Goal: Task Accomplishment & Management: Use online tool/utility

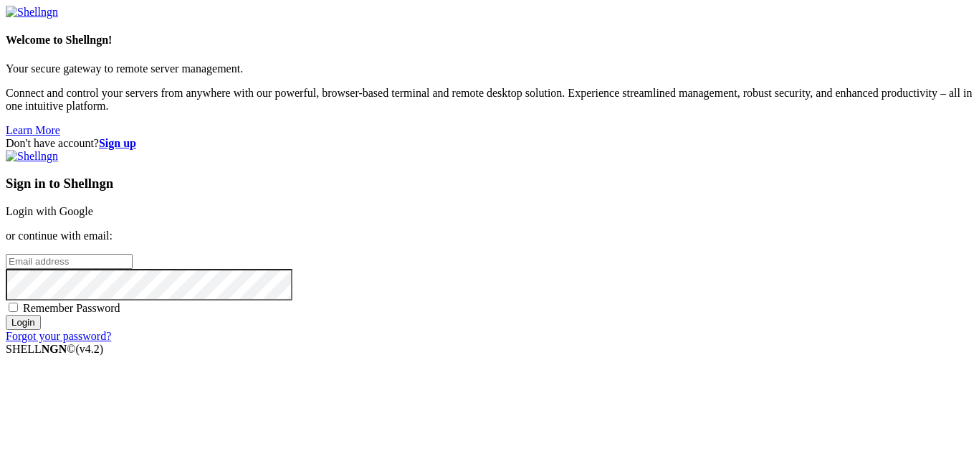
click at [133, 254] on input "email" at bounding box center [69, 261] width 127 height 15
type input "[EMAIL_ADDRESS][DOMAIN_NAME]"
click at [6, 315] on input "Login" at bounding box center [23, 322] width 35 height 15
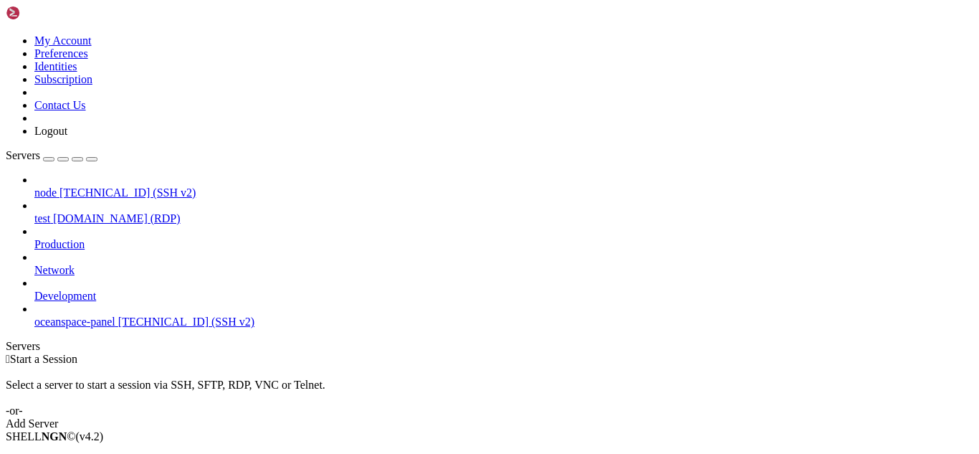
click at [229, 366] on div "Select a server to start a session via SSH, SFTP, RDP, VNC or Telnet. -or-" at bounding box center [490, 392] width 968 height 52
click at [360, 353] on div " Start a Session" at bounding box center [490, 359] width 968 height 13
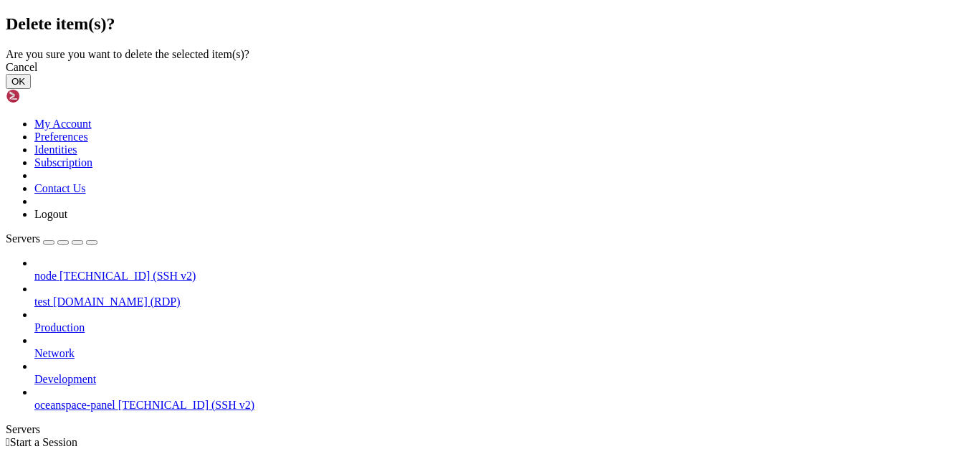
click at [31, 89] on button "OK" at bounding box center [18, 81] width 25 height 15
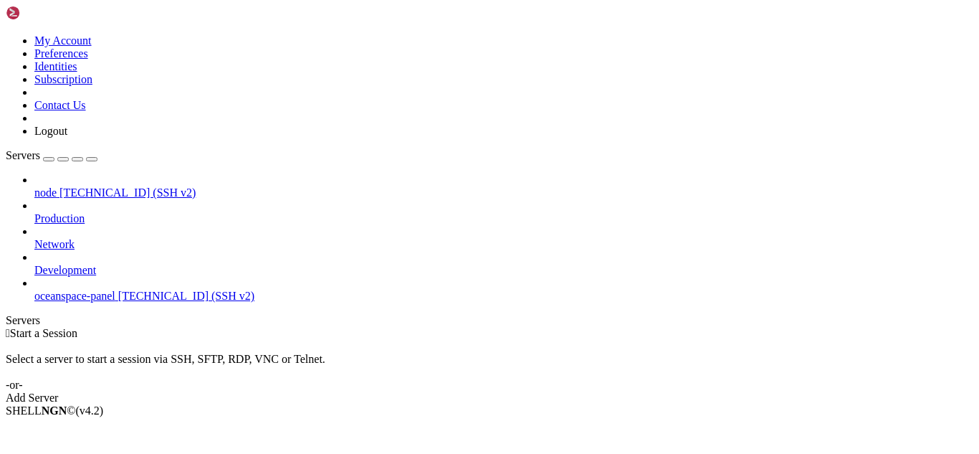
click at [49, 159] on div "button" at bounding box center [49, 159] width 0 height 0
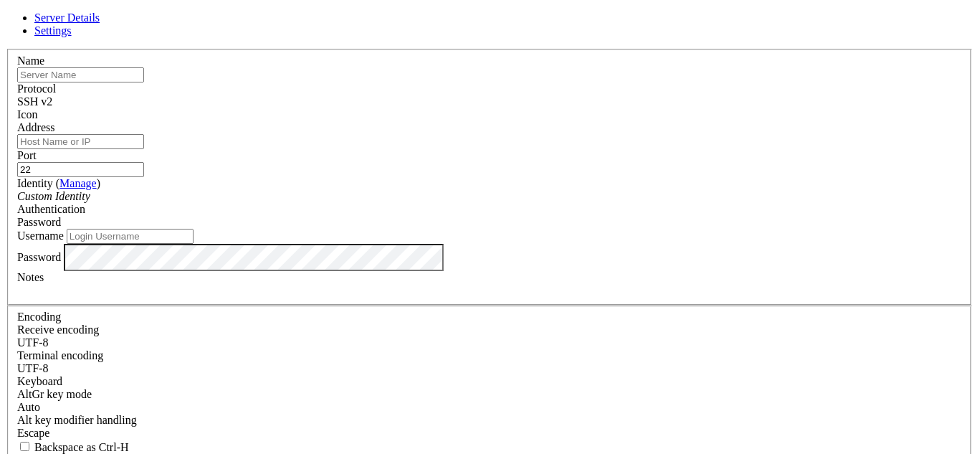
click at [144, 82] on input "text" at bounding box center [80, 74] width 127 height 15
type input "test"
click at [144, 149] on input "Address" at bounding box center [80, 141] width 127 height 15
paste input "[DOMAIN_NAME]"
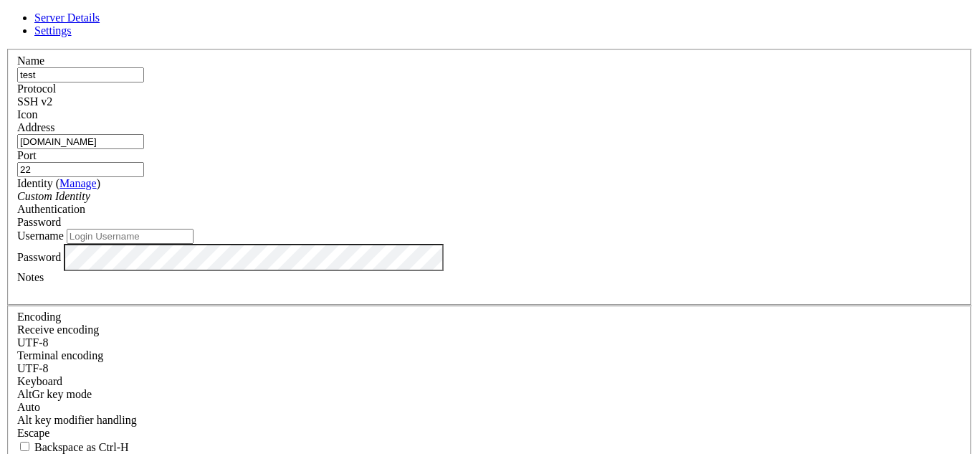
type input "[DOMAIN_NAME]"
click at [52, 99] on span "SSH v2" at bounding box center [34, 101] width 35 height 12
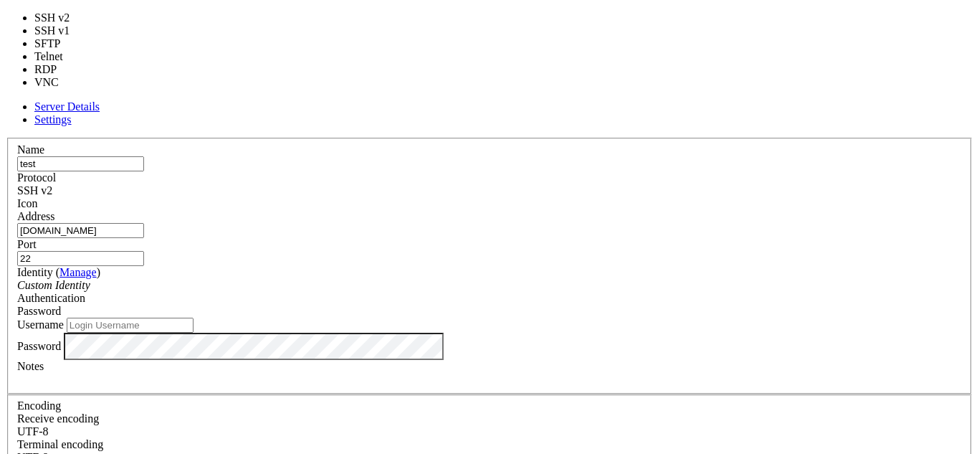
type input "3389"
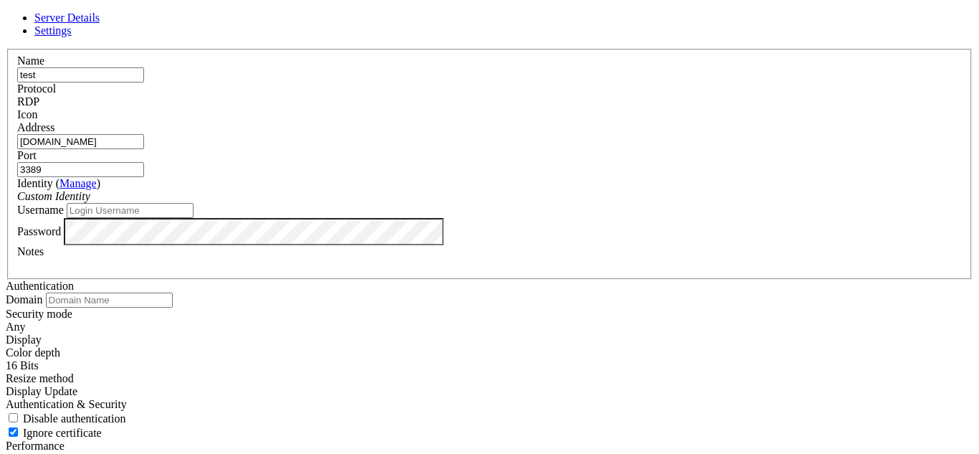
click at [412, 203] on div "Custom Identity" at bounding box center [489, 196] width 945 height 13
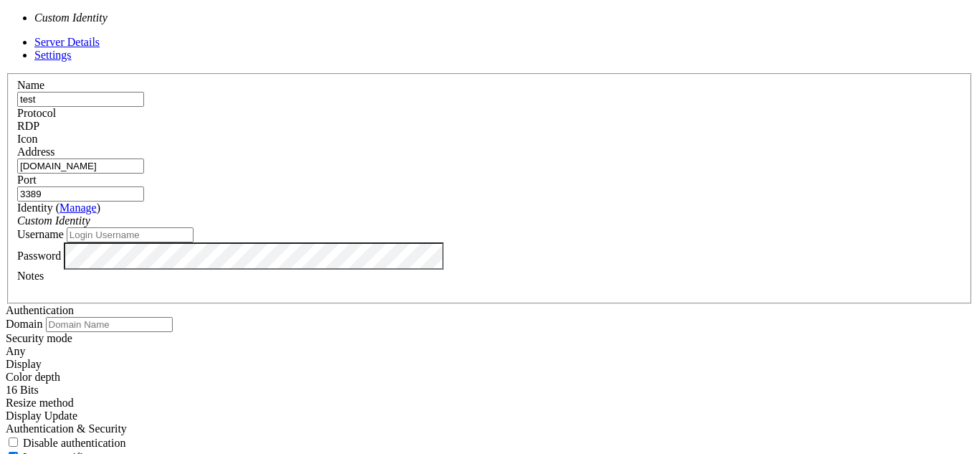
click at [402, 214] on div "Custom Identity" at bounding box center [489, 220] width 945 height 13
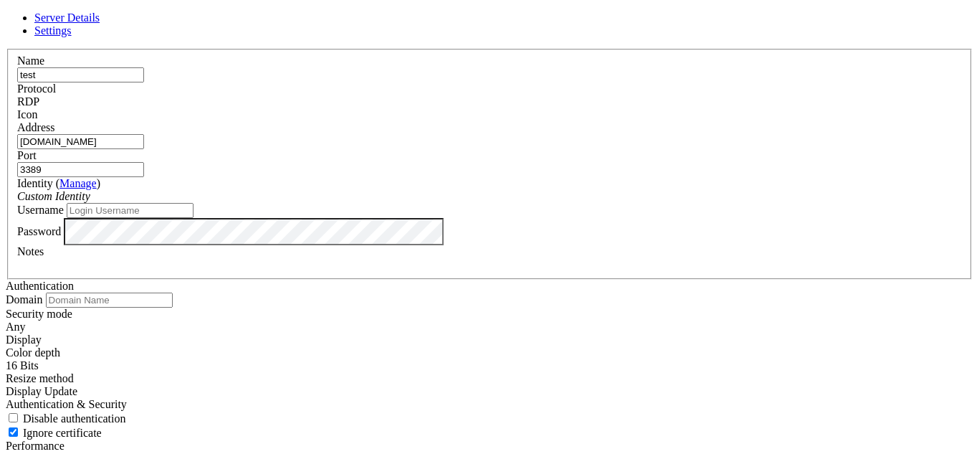
click at [194, 218] on input "Username" at bounding box center [130, 210] width 127 height 15
type input "Administrator"
click at [72, 36] on link "Settings" at bounding box center [52, 30] width 37 height 12
click at [100, 24] on span "Server Details" at bounding box center [66, 17] width 65 height 12
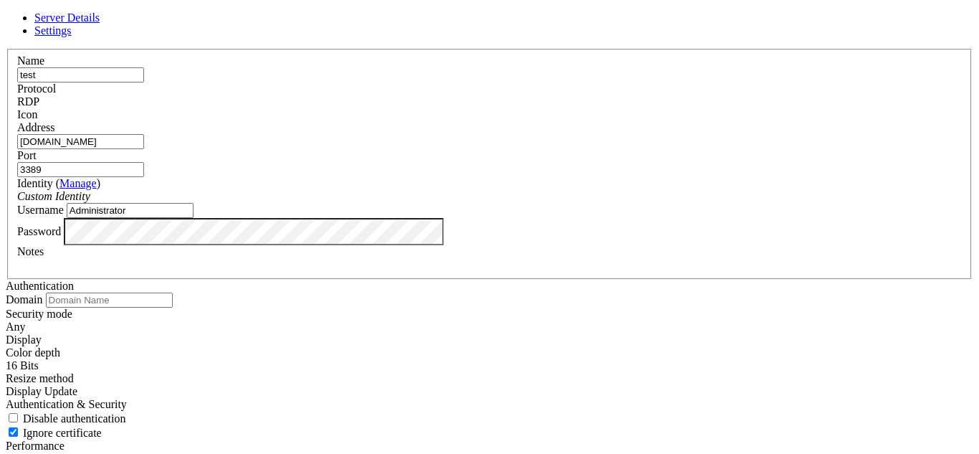
scroll to position [0, 0]
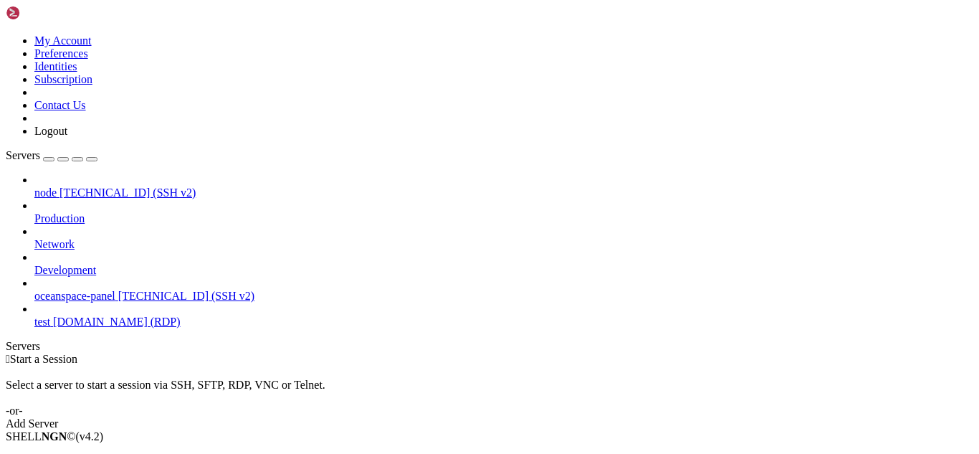
click at [50, 315] on span "test" at bounding box center [42, 321] width 16 height 12
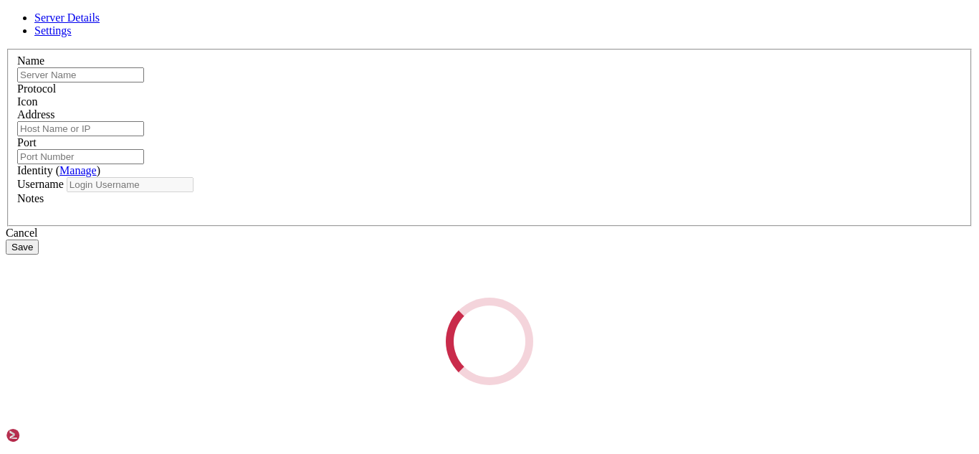
type input "test"
type input "[DOMAIN_NAME]"
type input "3389"
type input "Administrator"
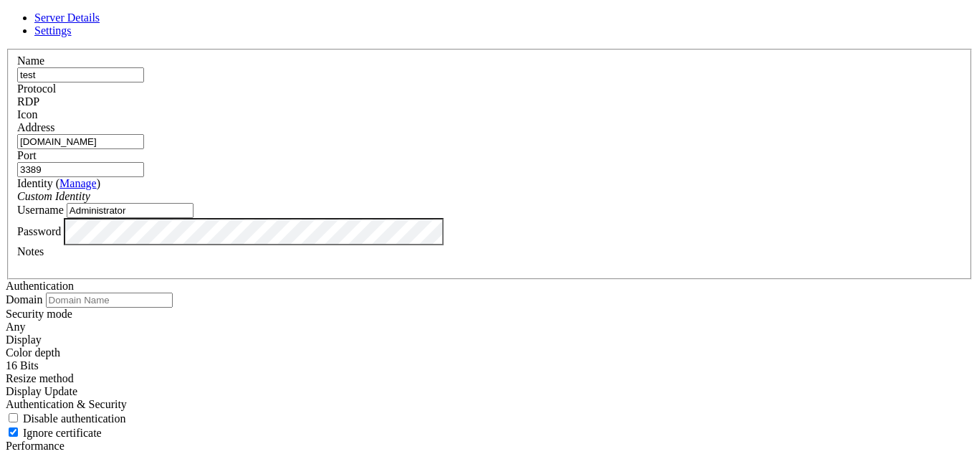
click at [72, 37] on link "Settings" at bounding box center [52, 30] width 37 height 12
click at [391, 385] on div "Display Update" at bounding box center [490, 391] width 968 height 13
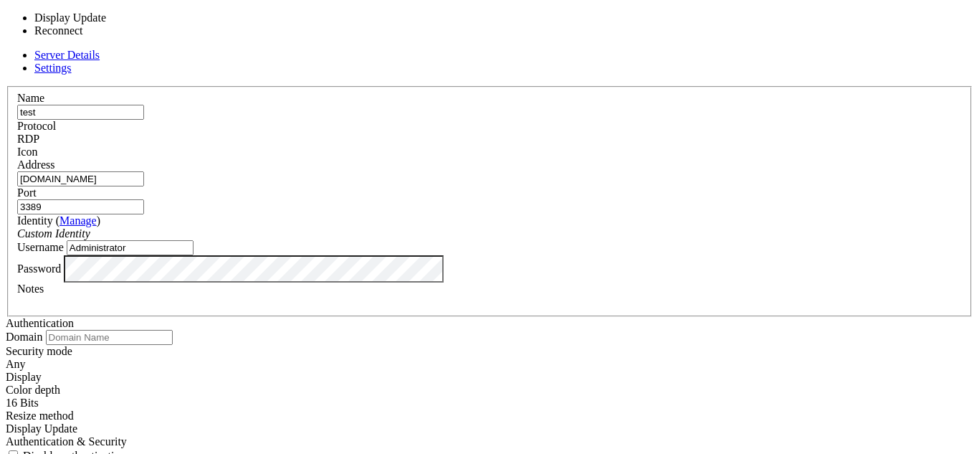
click at [549, 317] on div "Authentication Domain Security mode Any Display Color depth 16 Bits" at bounding box center [490, 425] width 968 height 216
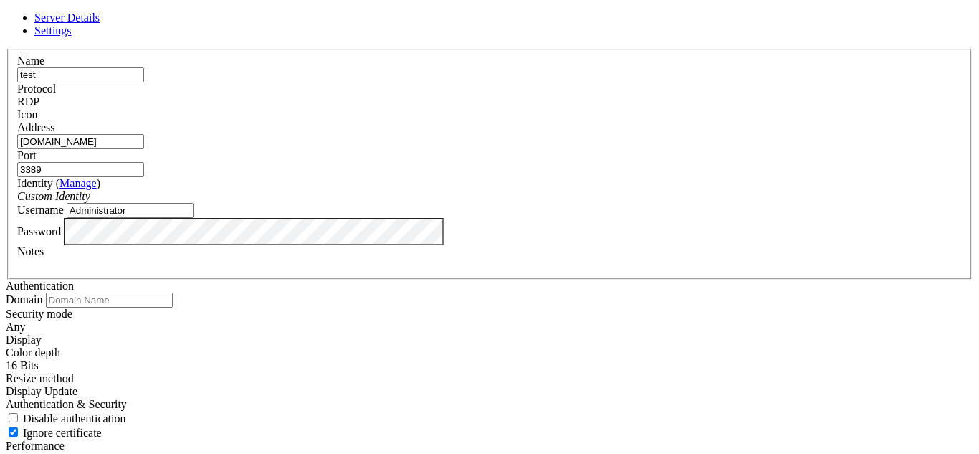
scroll to position [52, 0]
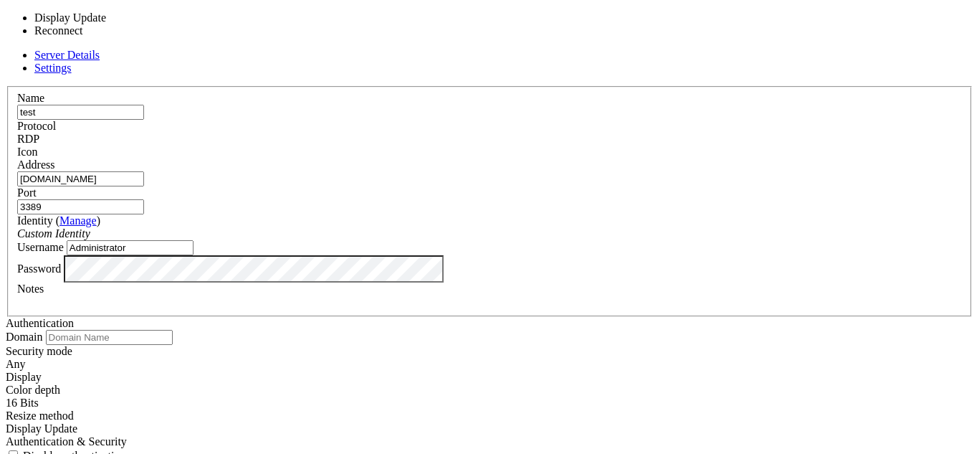
click at [447, 422] on div "Display Update" at bounding box center [490, 428] width 968 height 13
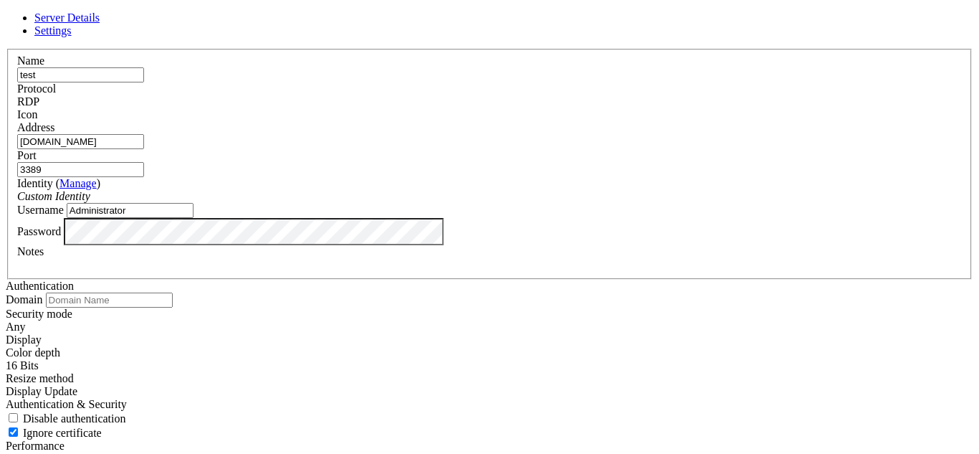
click at [449, 385] on div "Display Update" at bounding box center [490, 391] width 968 height 13
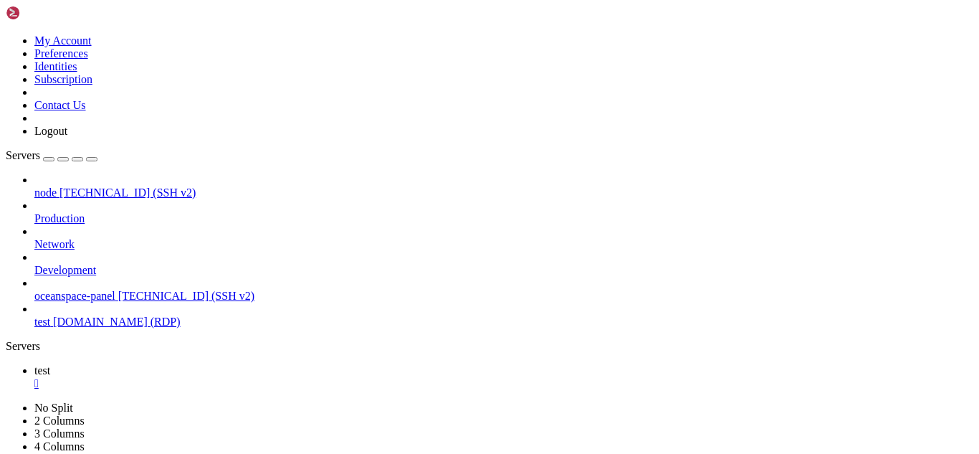
click at [49, 159] on div "button" at bounding box center [49, 159] width 0 height 0
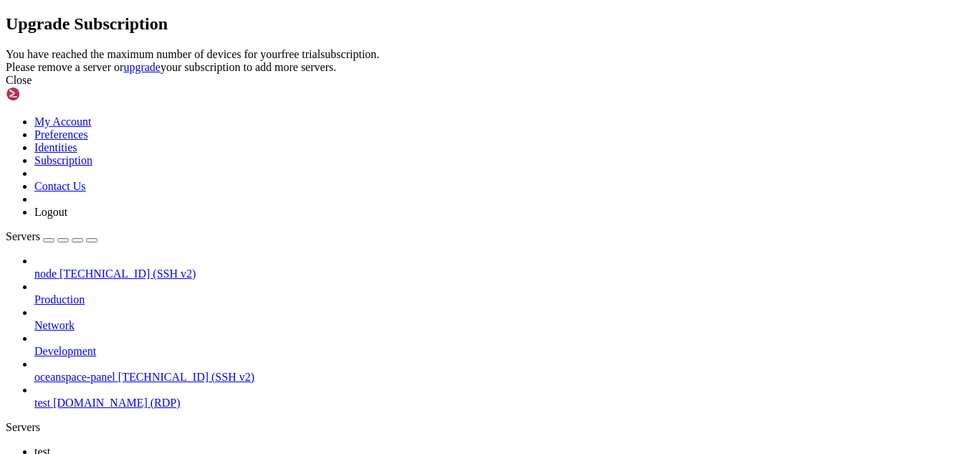
click at [6, 48] on icon at bounding box center [6, 48] width 0 height 0
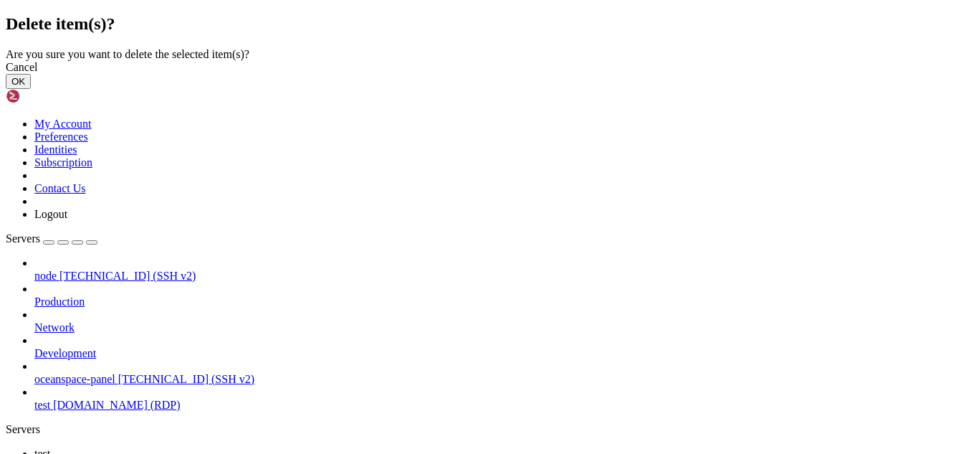
click at [31, 89] on button "OK" at bounding box center [18, 81] width 25 height 15
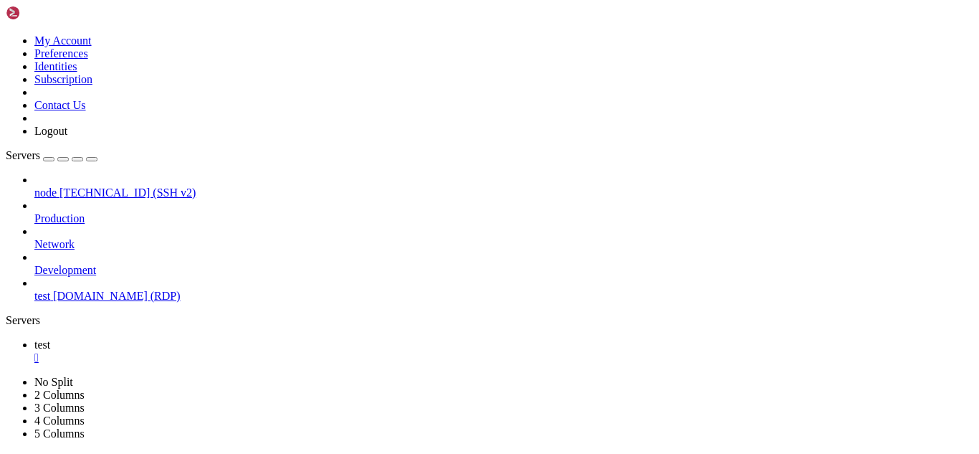
click at [49, 159] on div "button" at bounding box center [49, 159] width 0 height 0
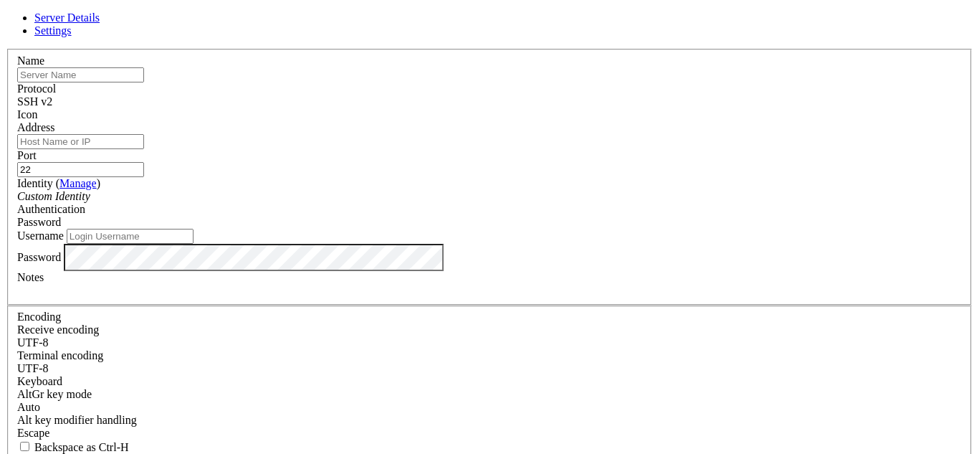
click at [144, 82] on input "text" at bounding box center [80, 74] width 127 height 15
type input "main"
type input "ocean"
click at [6, 49] on icon at bounding box center [6, 49] width 0 height 0
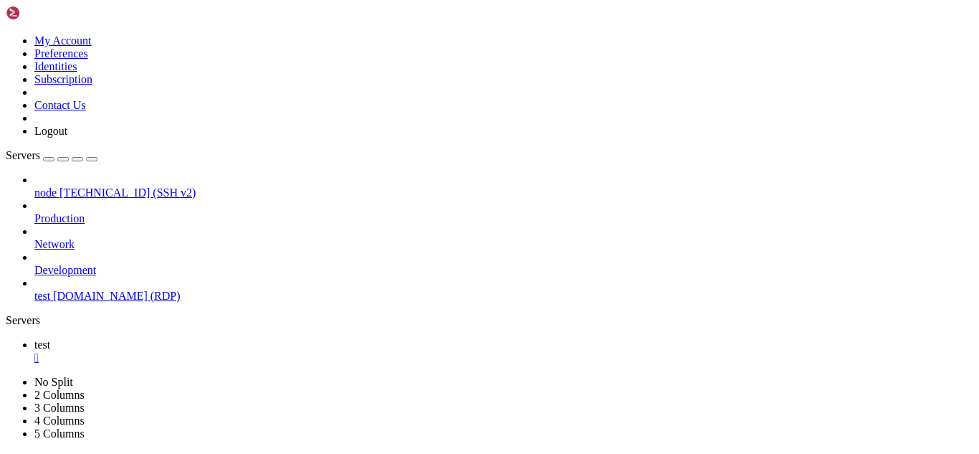
drag, startPoint x: 475, startPoint y: 551, endPoint x: 459, endPoint y: 486, distance: 67.1
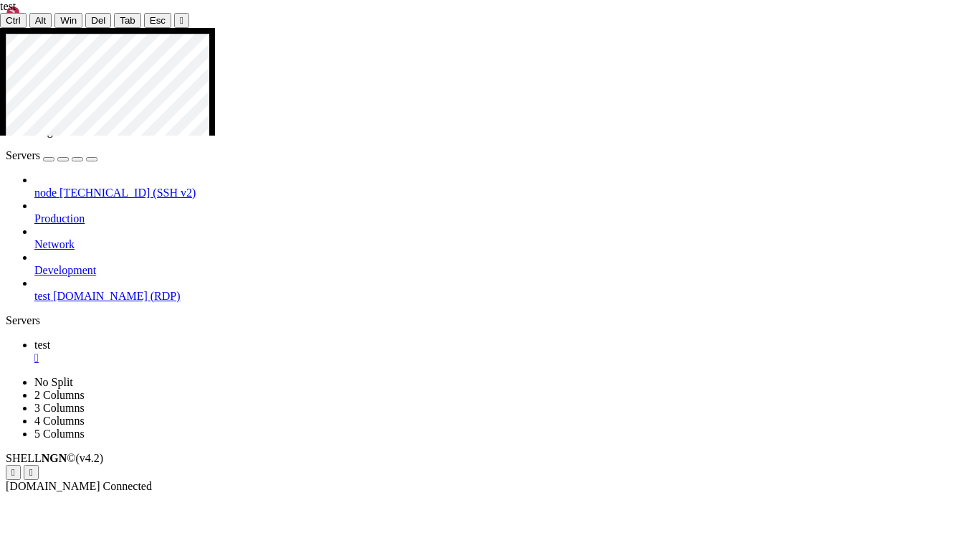
click at [0, 28] on icon at bounding box center [0, 28] width 0 height 0
click at [180, 16] on div "" at bounding box center [182, 20] width 4 height 11
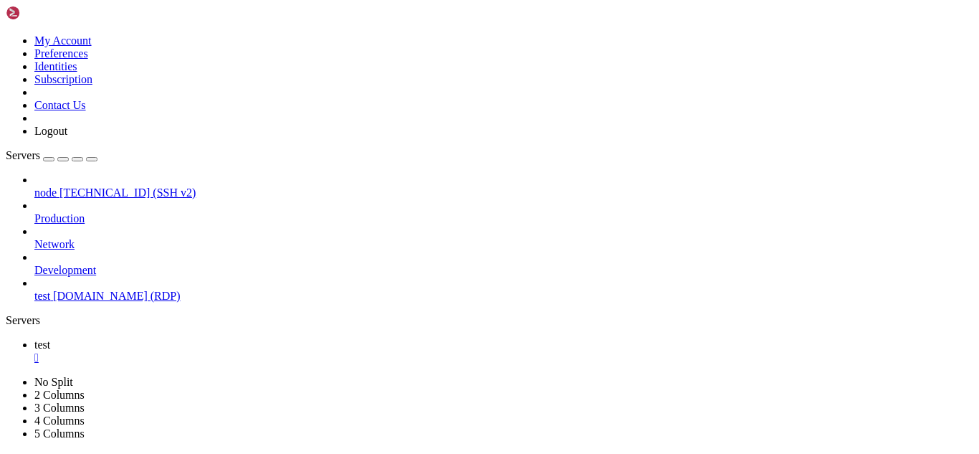
drag, startPoint x: 446, startPoint y: 741, endPoint x: 272, endPoint y: 721, distance: 174.7
